Goal: Book appointment/travel/reservation

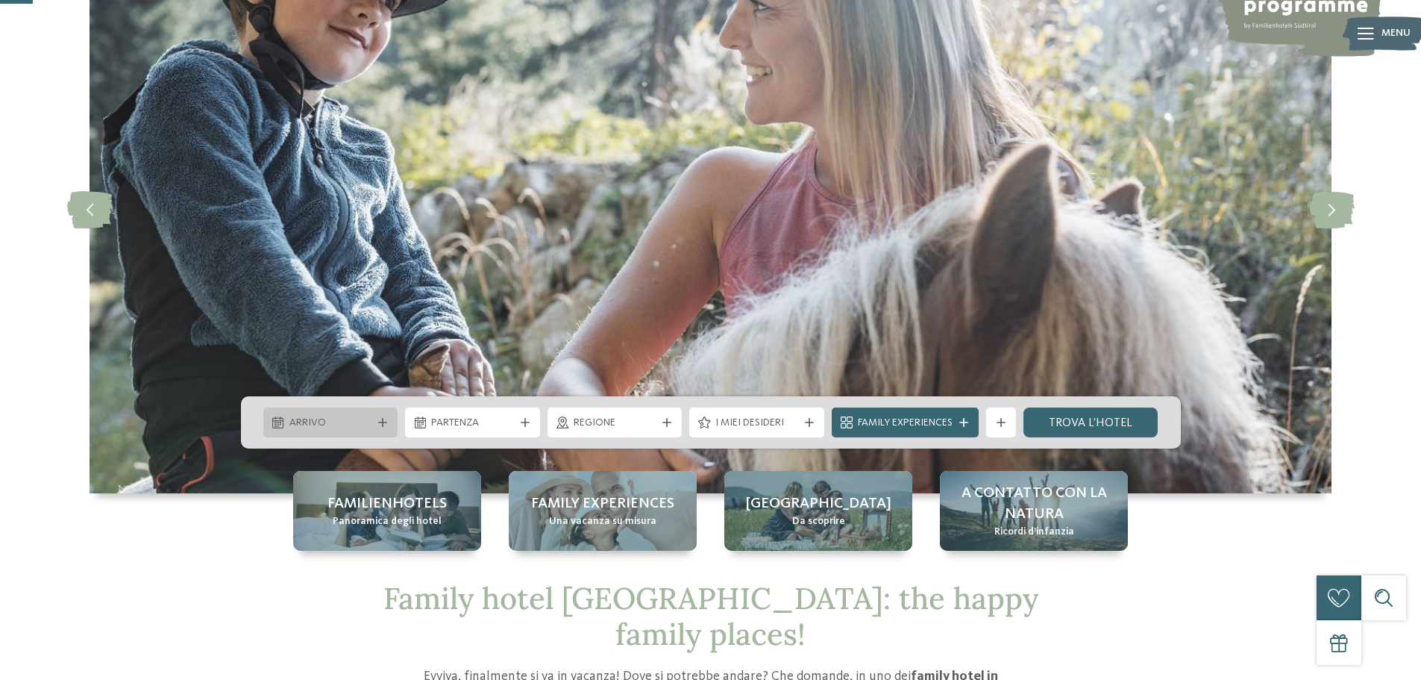
click at [323, 414] on div "Arrivo" at bounding box center [331, 422] width 90 height 16
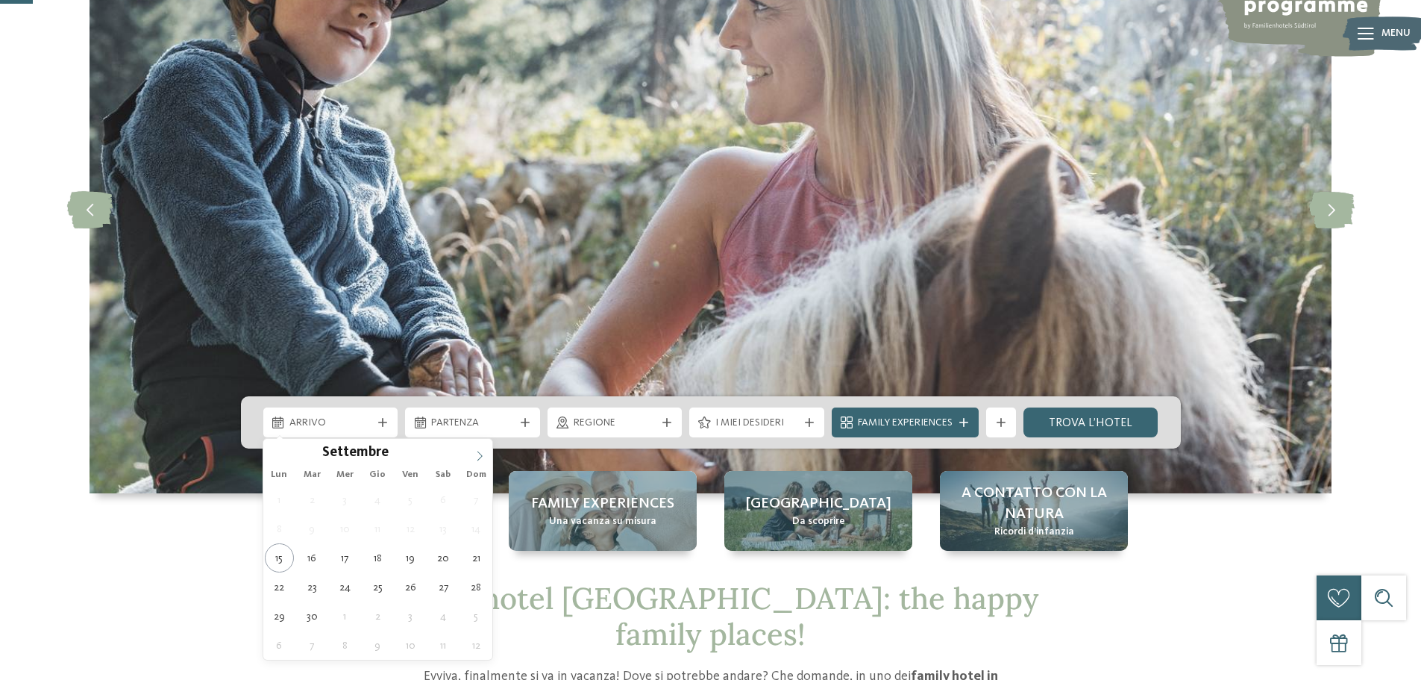
click at [475, 458] on icon at bounding box center [480, 456] width 10 height 10
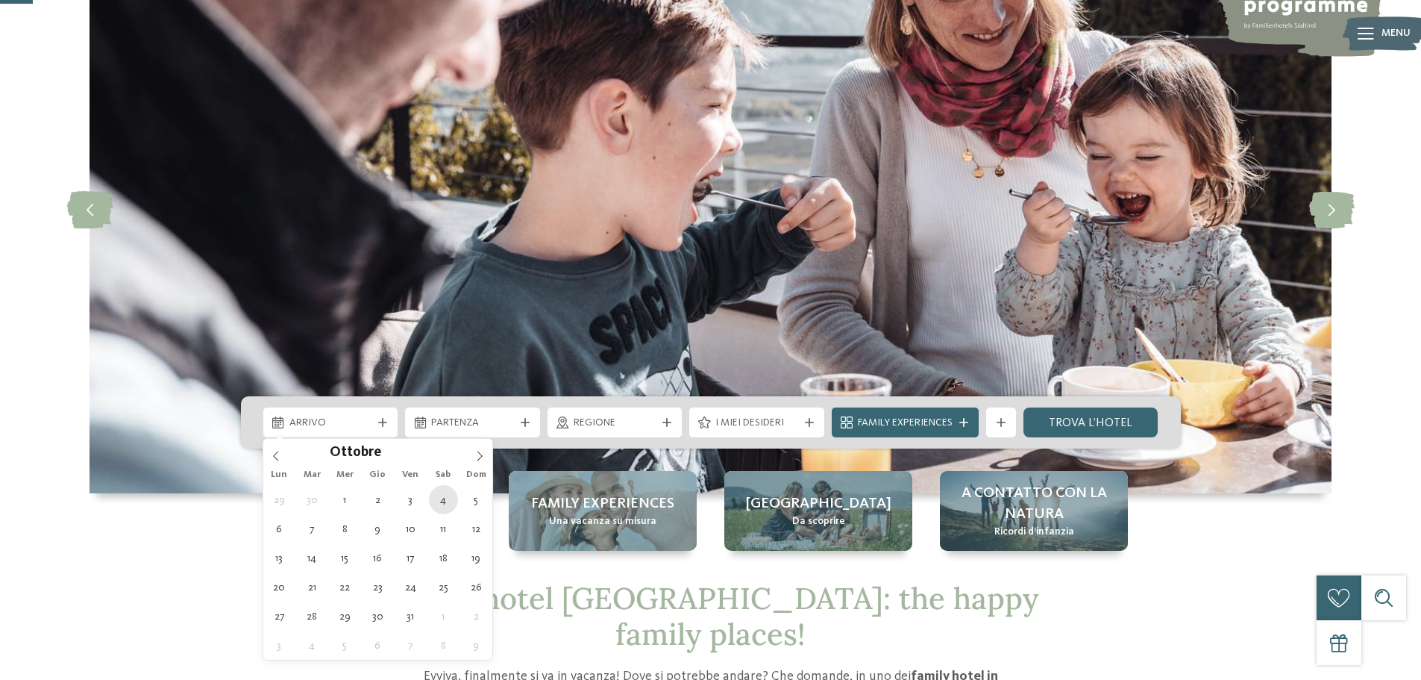
type div "[DATE]"
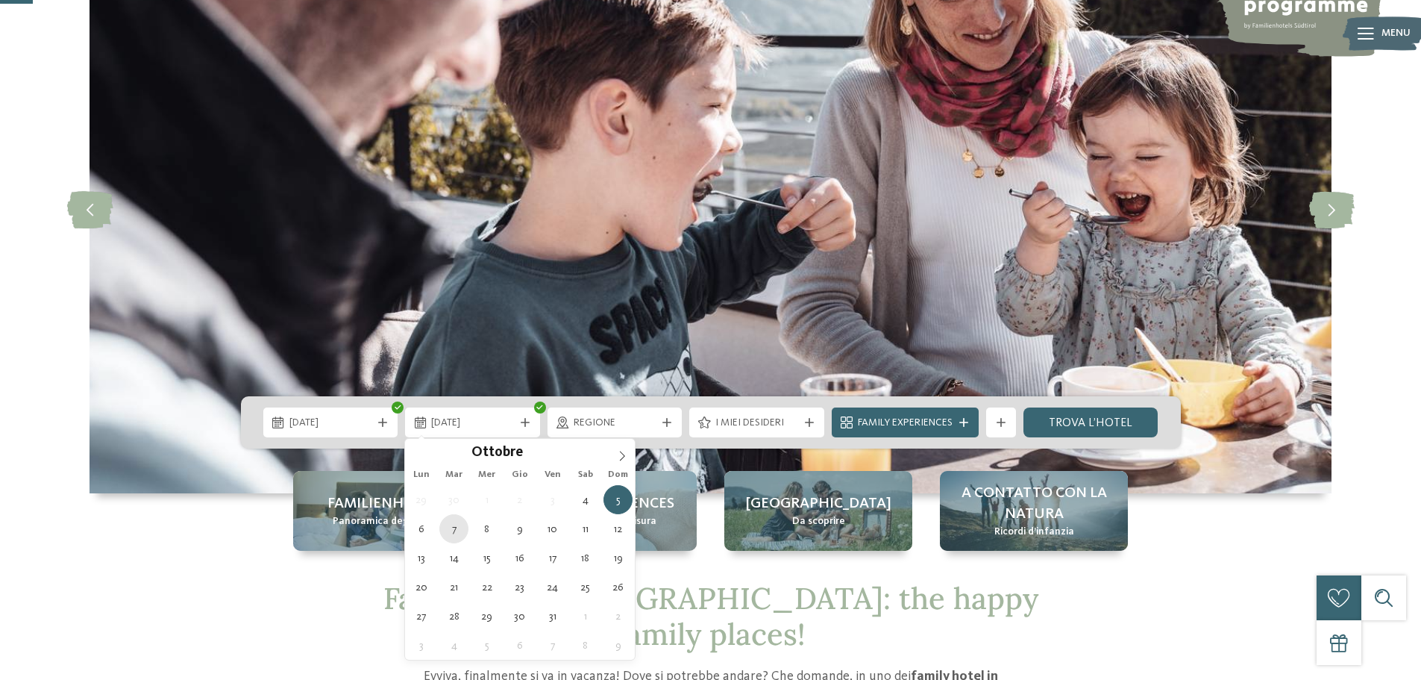
type div "[DATE]"
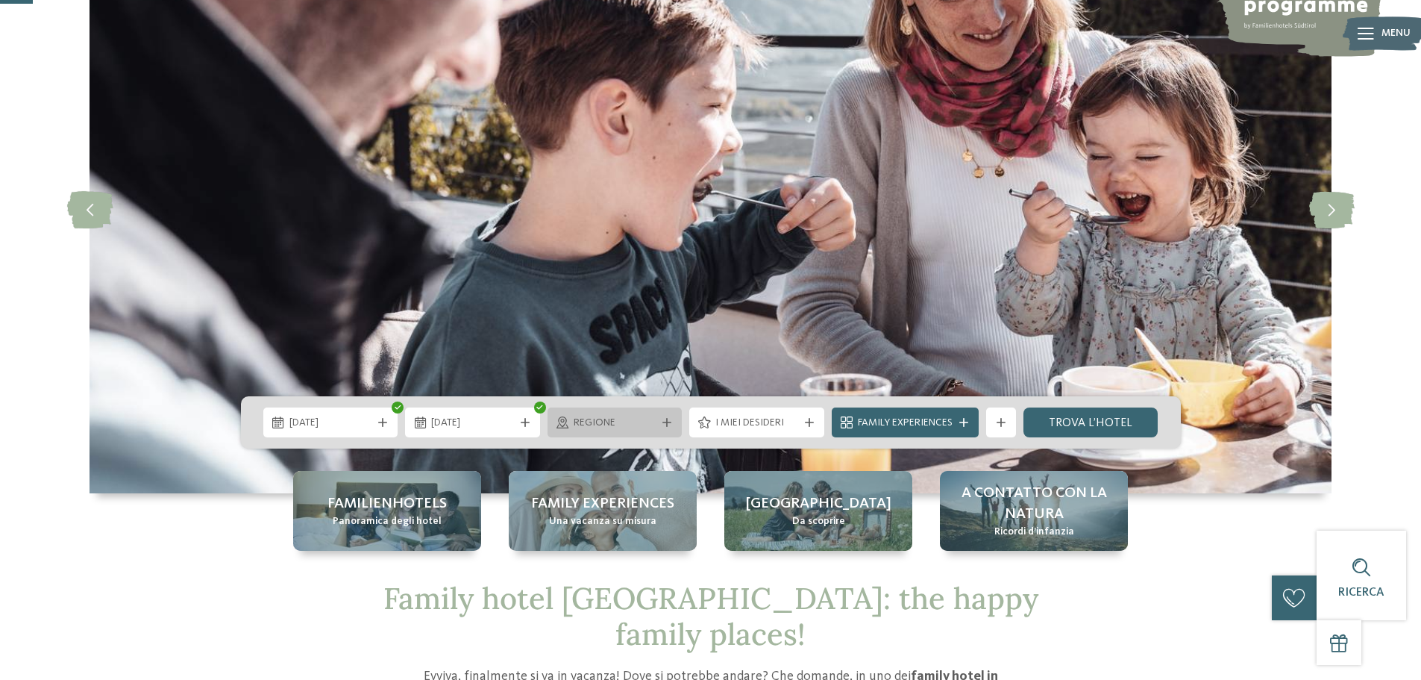
click at [570, 420] on div "Regione" at bounding box center [615, 422] width 90 height 16
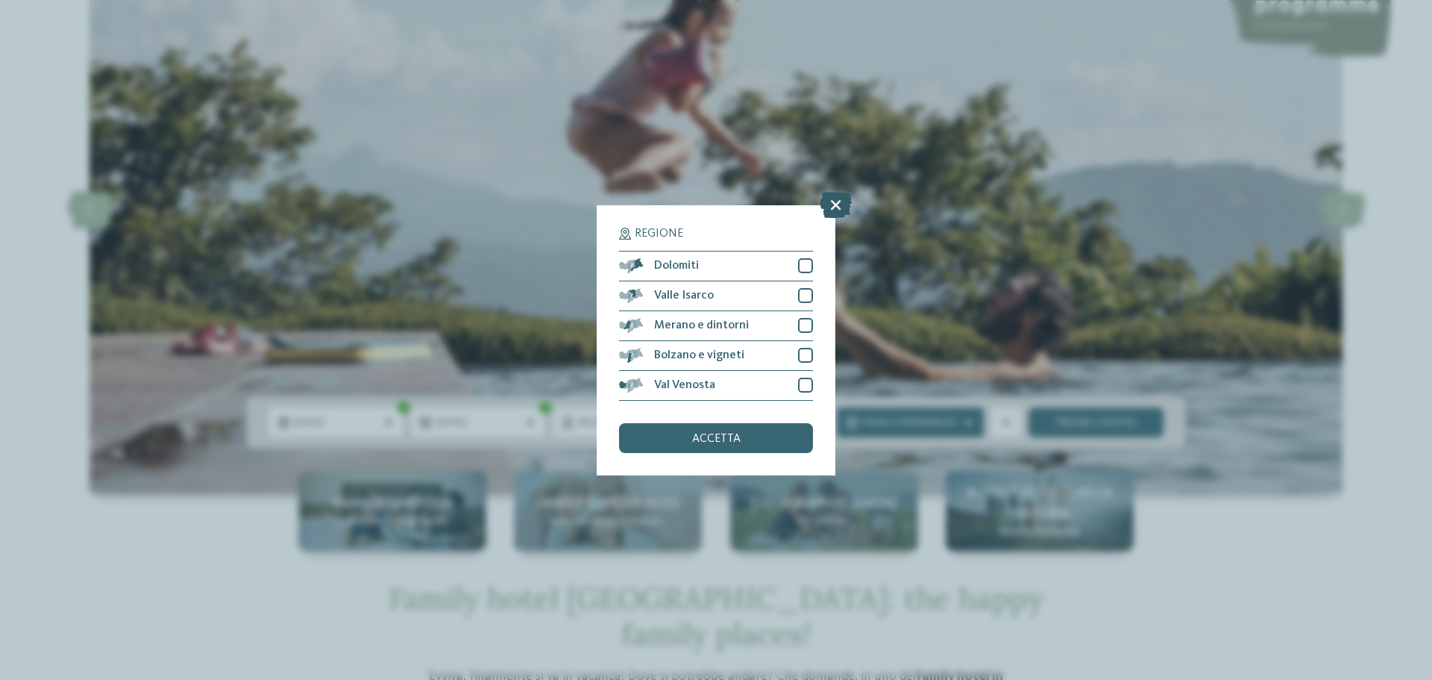
click at [835, 206] on icon at bounding box center [836, 204] width 32 height 26
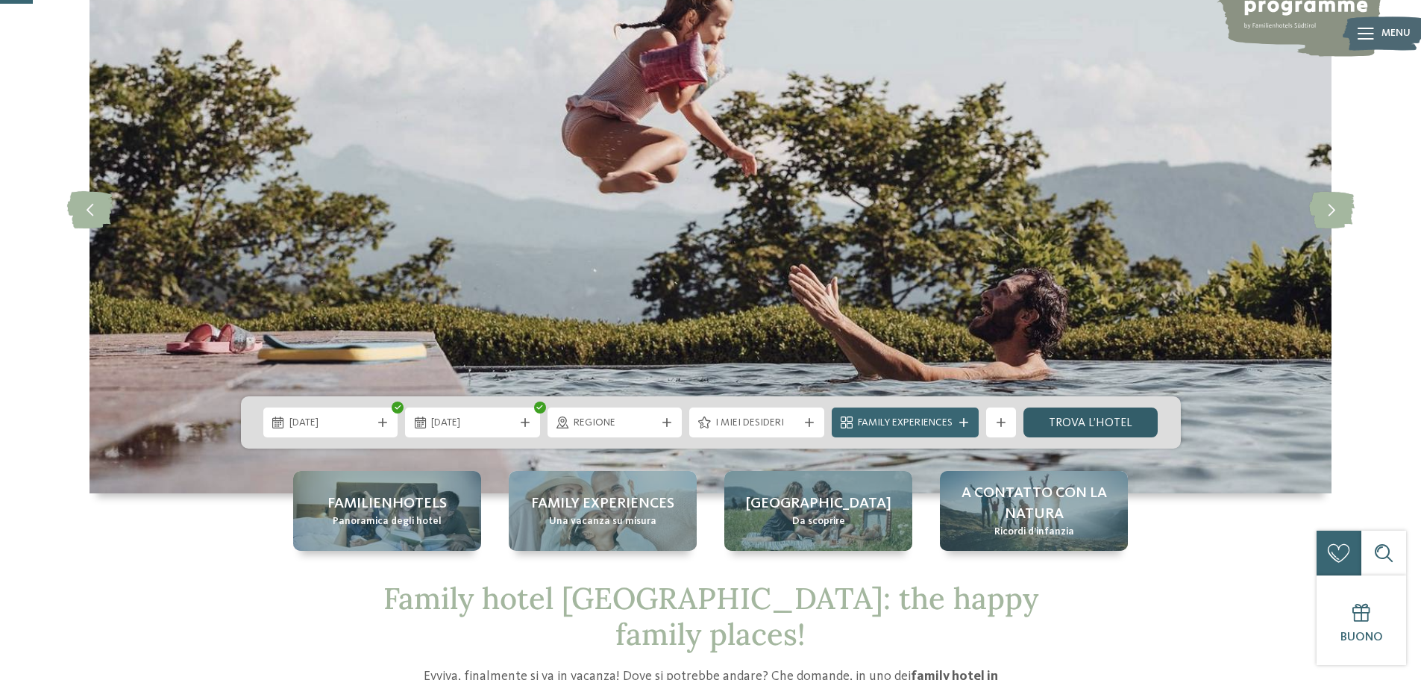
click at [1074, 418] on link "trova l’hotel" at bounding box center [1091, 422] width 135 height 30
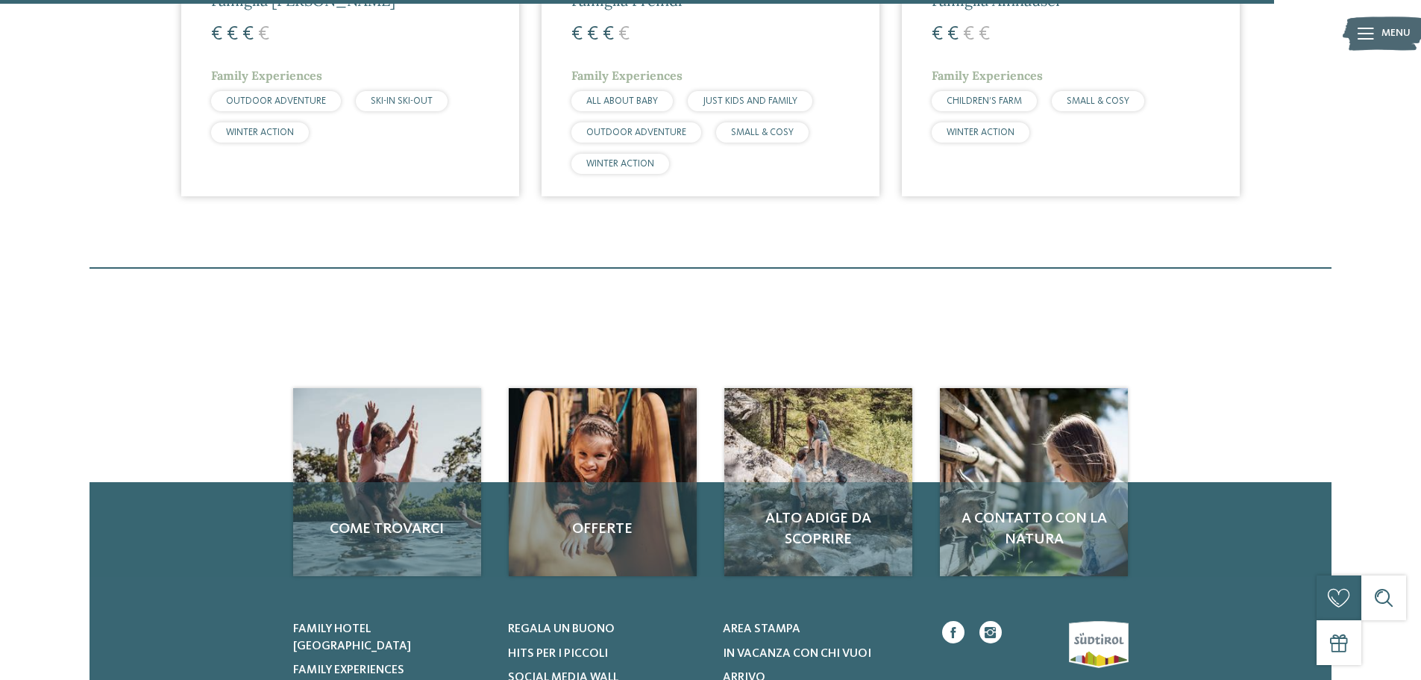
scroll to position [3399, 0]
